Goal: Task Accomplishment & Management: Manage account settings

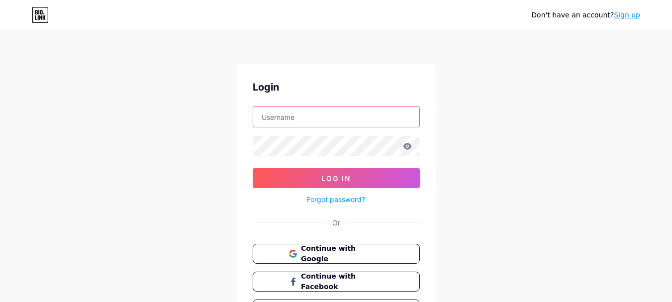
type input "[EMAIL_ADDRESS][DOMAIN_NAME]"
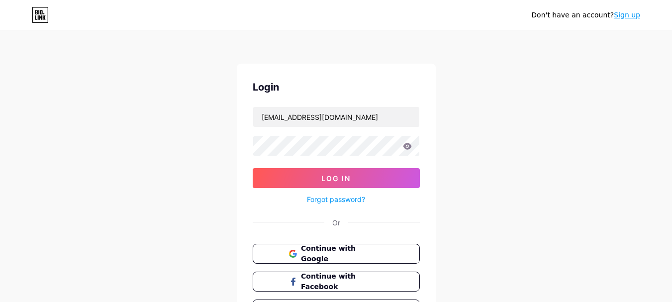
click at [327, 189] on div "Forgot password?" at bounding box center [336, 196] width 167 height 17
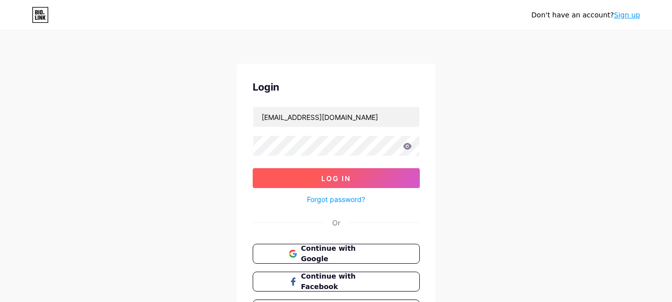
click at [334, 184] on button "Log In" at bounding box center [336, 178] width 167 height 20
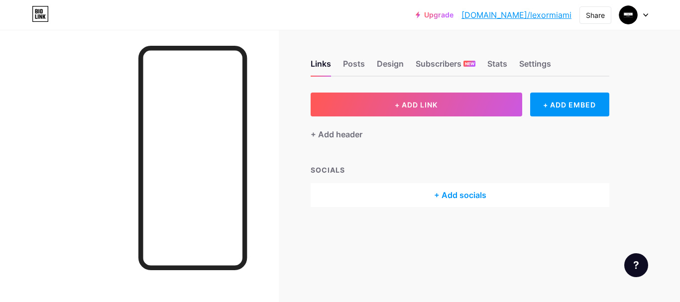
click at [356, 92] on div "Links Posts Design Subscribers NEW Stats Settings + ADD LINK + ADD EMBED + Add …" at bounding box center [325, 143] width 651 height 227
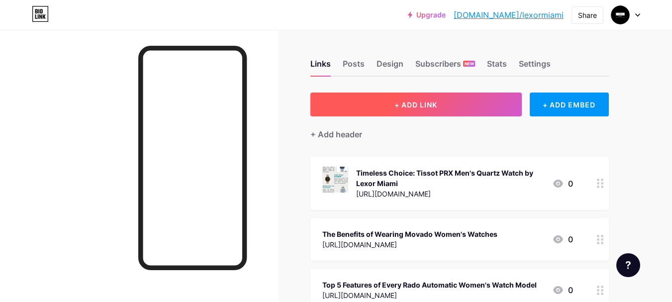
click at [363, 95] on button "+ ADD LINK" at bounding box center [416, 105] width 211 height 24
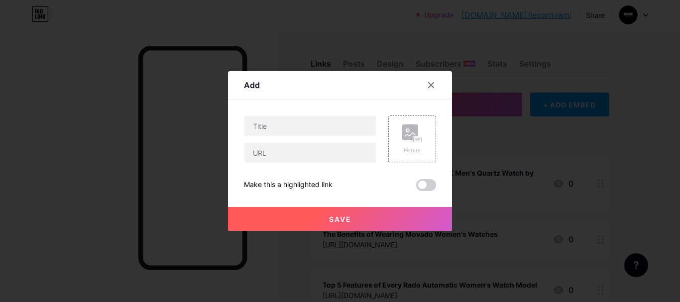
click at [314, 163] on div at bounding box center [310, 152] width 132 height 21
click at [321, 156] on input "text" at bounding box center [309, 153] width 131 height 20
paste input "[URL][DOMAIN_NAME]"
type input "[URL][DOMAIN_NAME]"
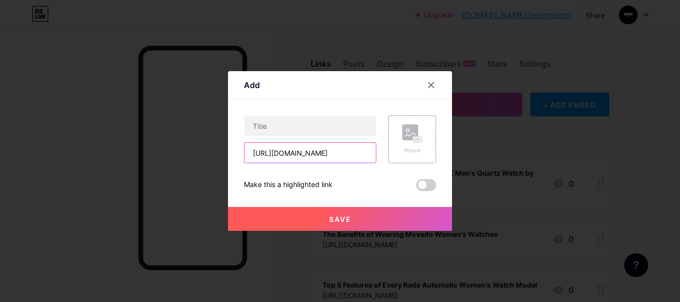
scroll to position [0, 0]
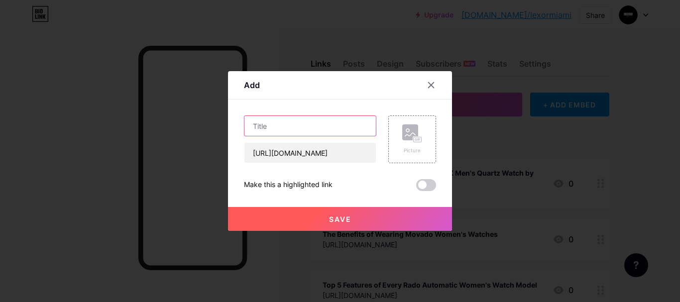
click at [284, 133] on input "text" at bounding box center [309, 126] width 131 height 20
paste input "The Evolution of Men’s Movado Watches Price Over the Years"
type input "The Evolution of Men’s Movado Watches Price Over the Years"
click at [358, 235] on div at bounding box center [340, 151] width 680 height 302
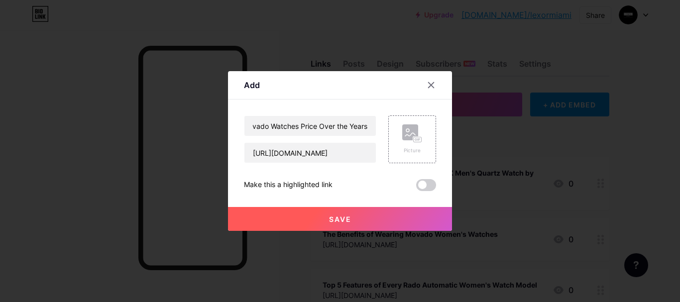
scroll to position [0, 0]
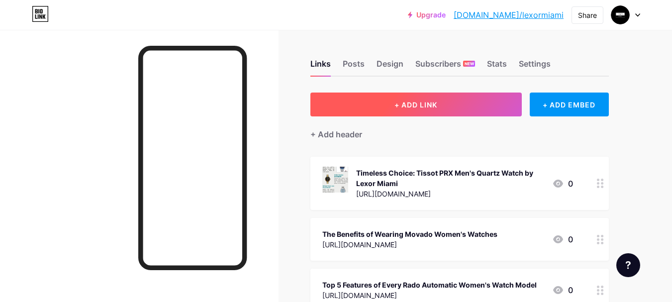
click at [403, 104] on span "+ ADD LINK" at bounding box center [416, 105] width 43 height 8
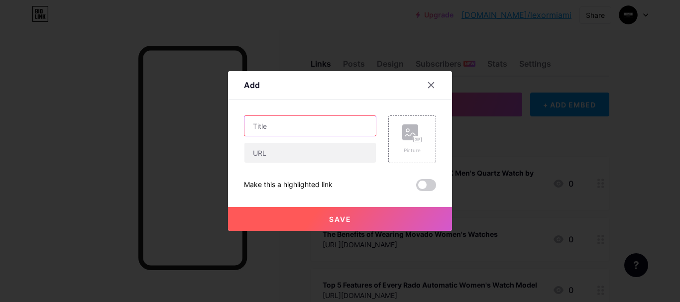
click at [308, 127] on input "text" at bounding box center [309, 126] width 131 height 20
paste input "The Evolution of Men’s Movado Watches Price Over the Years"
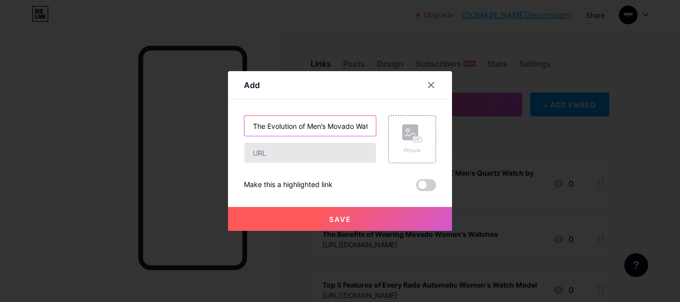
scroll to position [0, 88]
type input "The Evolution of Men’s Movado Watches Price Over the Years"
click at [280, 163] on div at bounding box center [310, 152] width 132 height 21
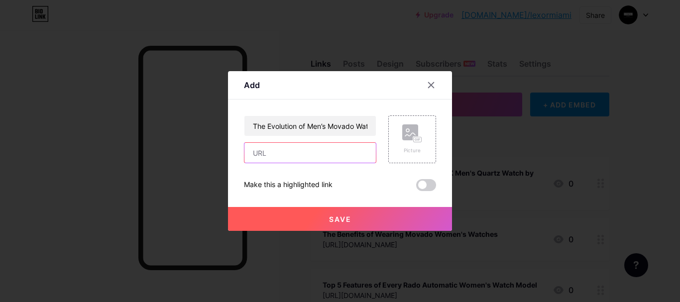
click at [297, 156] on input "text" at bounding box center [309, 153] width 131 height 20
paste input "[URL][DOMAIN_NAME]"
type input "[URL][DOMAIN_NAME]"
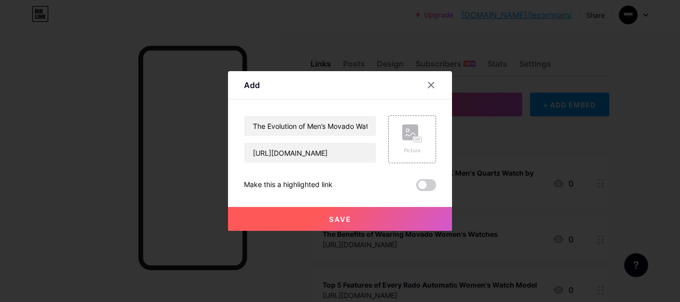
click at [290, 215] on button "Save" at bounding box center [340, 219] width 224 height 24
